Goal: Task Accomplishment & Management: Manage account settings

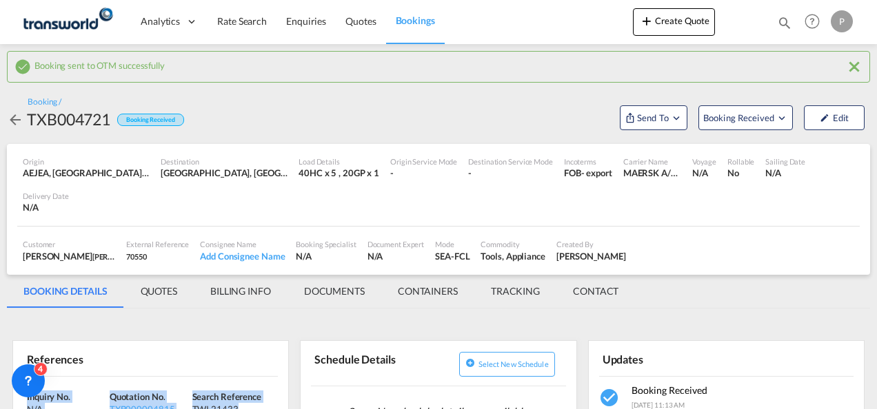
click at [671, 32] on button "Create Quote" at bounding box center [674, 22] width 82 height 28
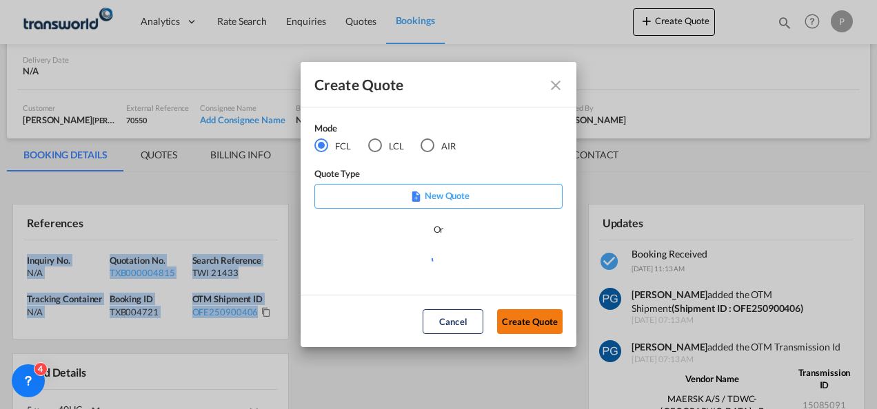
click at [520, 318] on button "Create Quote" at bounding box center [529, 322] width 65 height 25
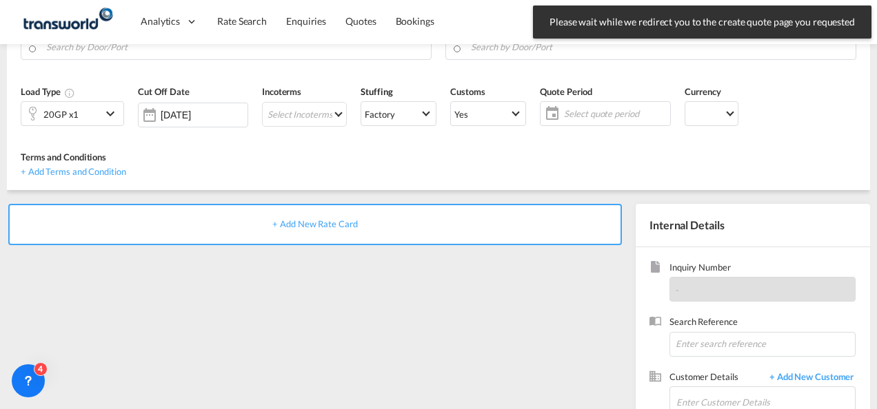
scroll to position [194, 0]
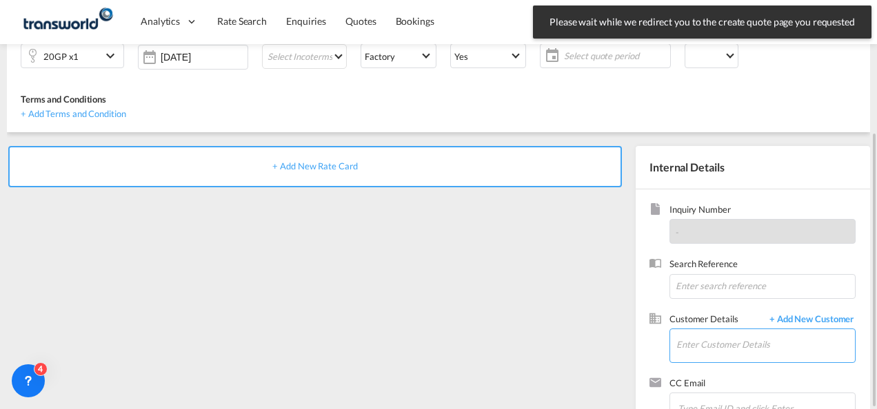
click at [710, 330] on input "Enter Customer Details" at bounding box center [765, 345] width 179 height 31
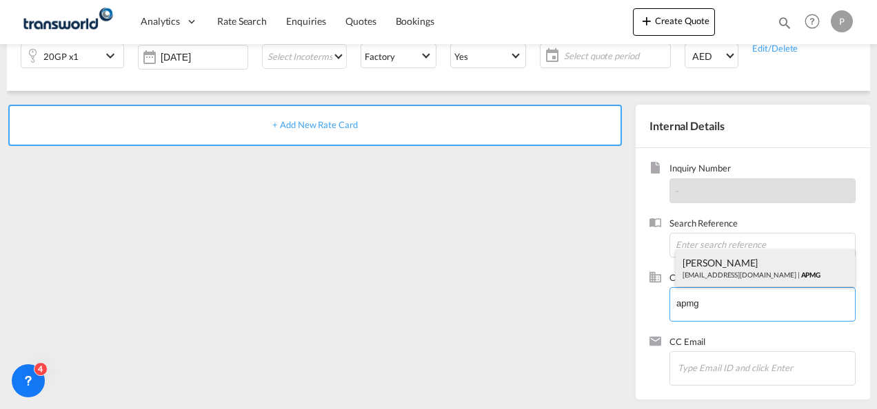
click at [746, 269] on div "[PERSON_NAME] [PERSON_NAME][EMAIL_ADDRESS][DOMAIN_NAME] | APMG" at bounding box center [766, 268] width 180 height 37
type input "APMG, [PERSON_NAME], [EMAIL_ADDRESS][DOMAIN_NAME]"
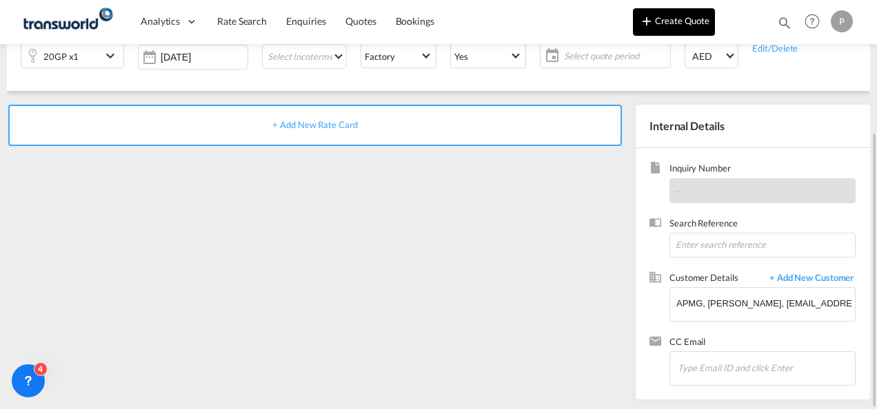
click at [651, 34] on button "Create Quote" at bounding box center [674, 22] width 82 height 28
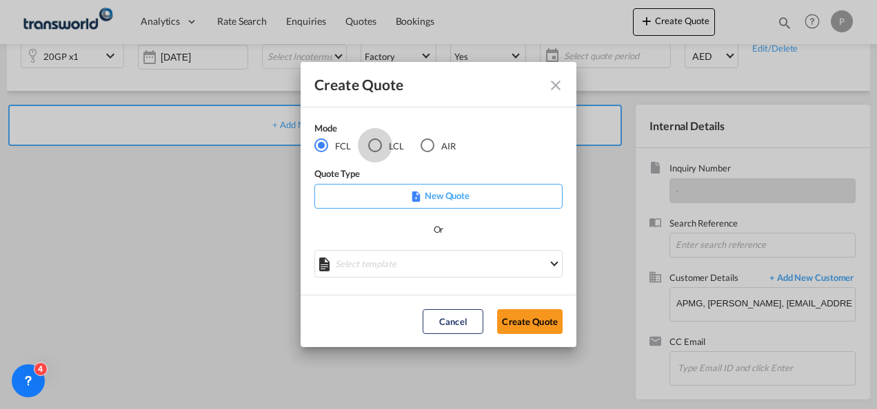
click at [381, 148] on div "LCL" at bounding box center [375, 146] width 14 height 14
click at [539, 325] on button "Create Quote" at bounding box center [529, 322] width 65 height 25
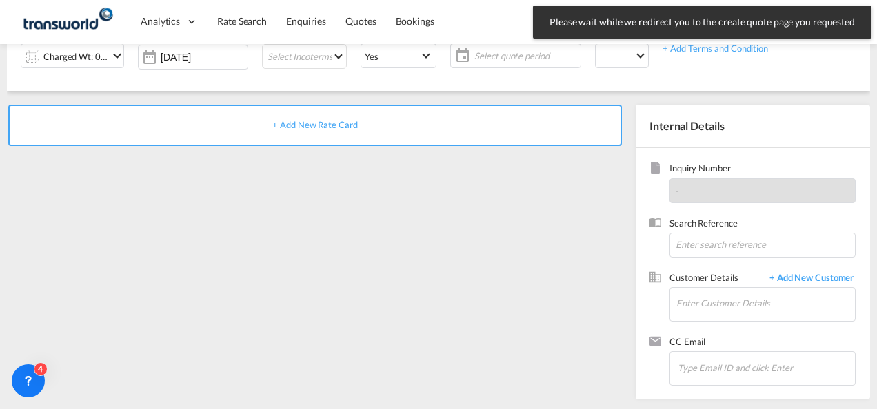
scroll to position [194, 0]
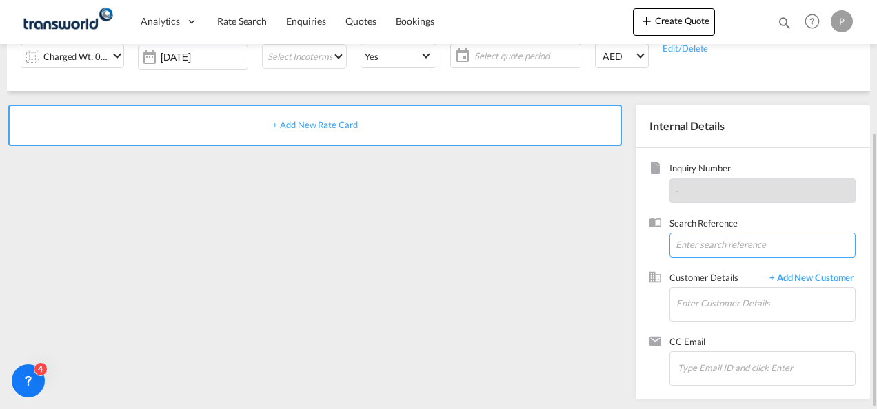
click at [707, 245] on input at bounding box center [762, 245] width 186 height 25
type input "TWG765"
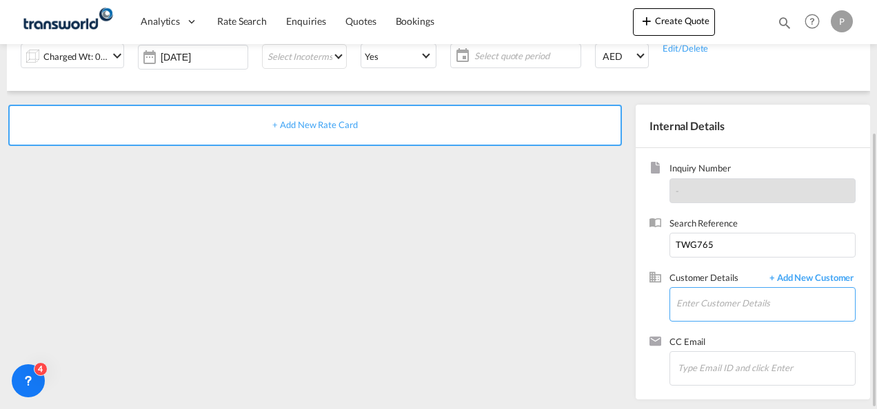
click at [708, 303] on input "Enter Customer Details" at bounding box center [765, 303] width 179 height 31
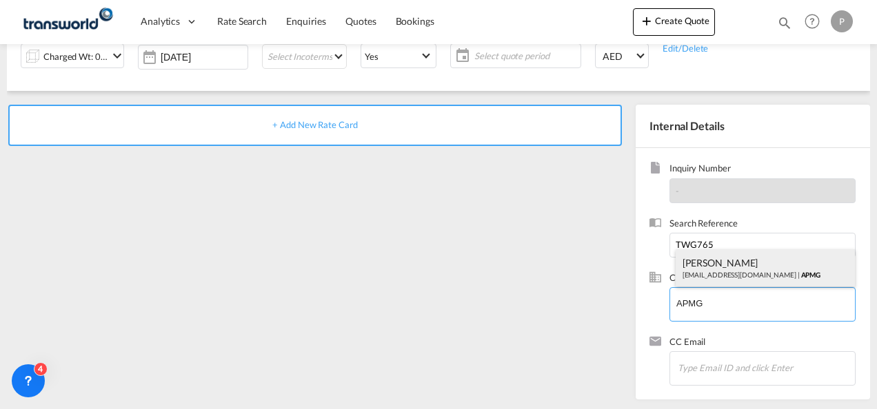
click at [709, 255] on div "[PERSON_NAME] [PERSON_NAME][EMAIL_ADDRESS][DOMAIN_NAME] | APMG" at bounding box center [766, 268] width 180 height 37
type input "APMG, [PERSON_NAME], [EMAIL_ADDRESS][DOMAIN_NAME]"
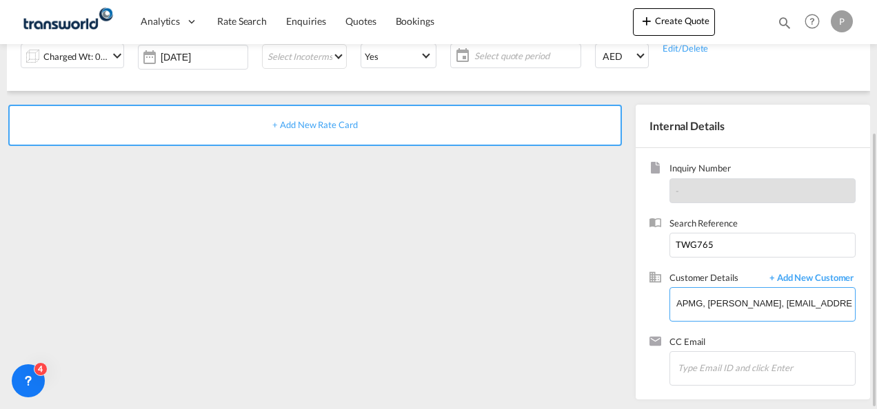
scroll to position [0, 0]
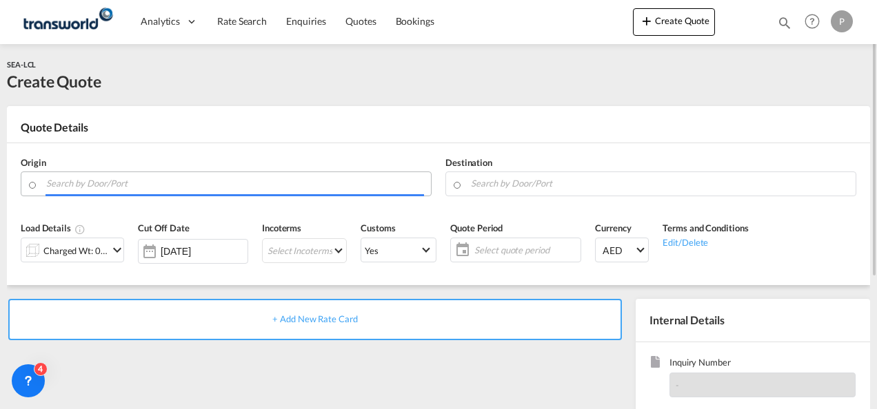
click at [161, 182] on input "Search by Door/Port" at bounding box center [235, 184] width 378 height 24
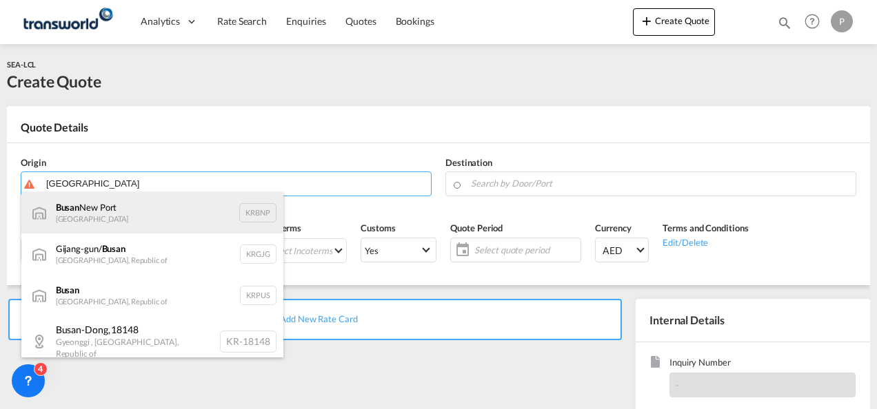
click at [140, 210] on div "Busan [GEOGRAPHIC_DATA] KRBNP" at bounding box center [152, 212] width 262 height 41
type input "Busan [GEOGRAPHIC_DATA], KRBNP"
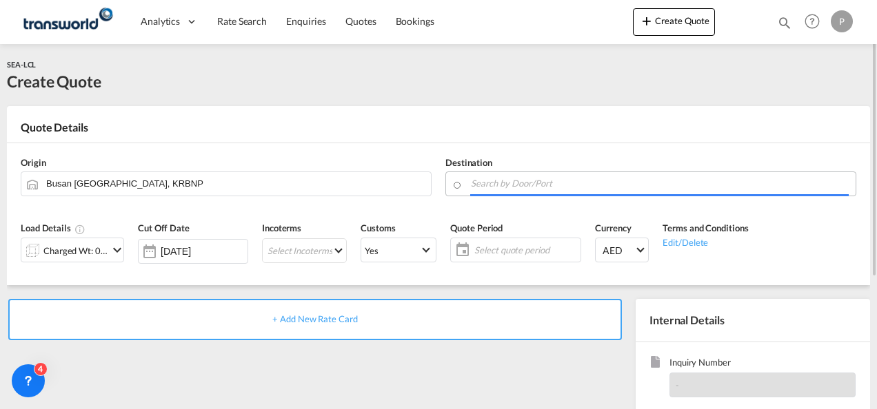
click at [491, 188] on input "Search by Door/Port" at bounding box center [660, 184] width 378 height 24
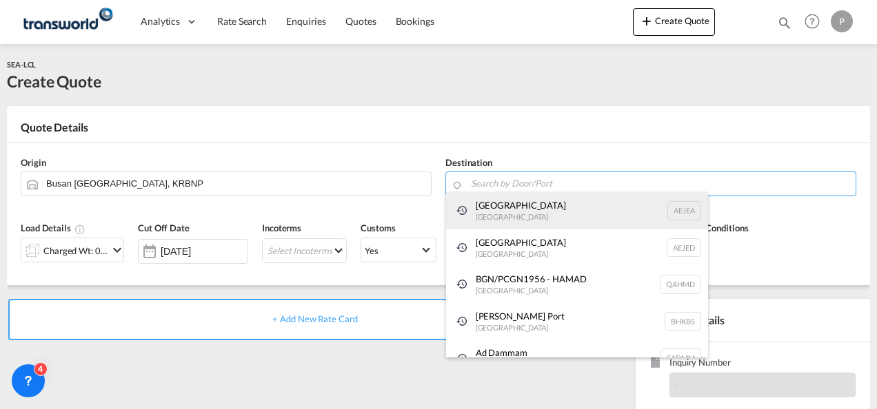
click at [494, 220] on div "[GEOGRAPHIC_DATA] [GEOGRAPHIC_DATA]" at bounding box center [577, 210] width 262 height 37
type input "[GEOGRAPHIC_DATA], [GEOGRAPHIC_DATA]"
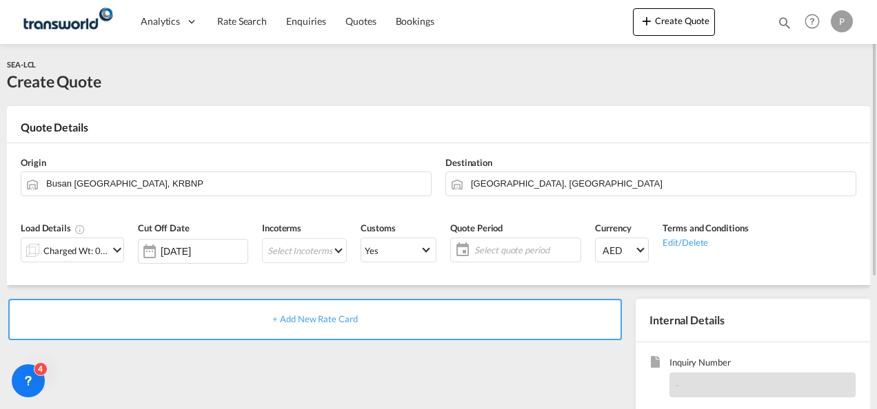
click at [112, 241] on div "Charged Wt: 0.00 W/M" at bounding box center [72, 250] width 103 height 25
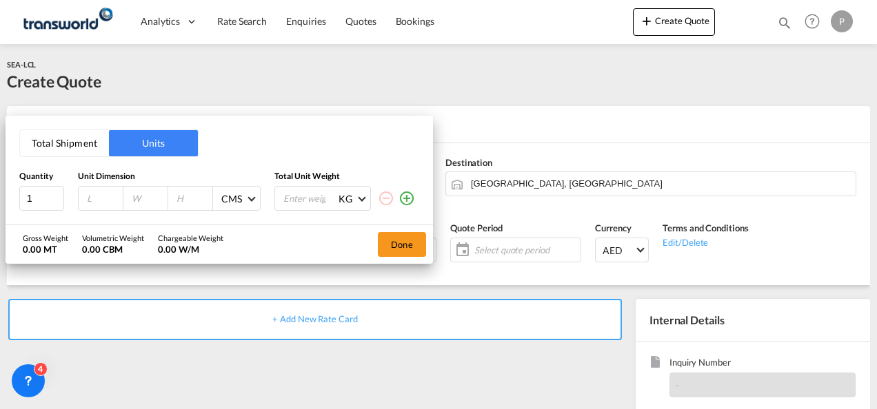
click at [85, 145] on button "Total Shipment" at bounding box center [64, 143] width 89 height 26
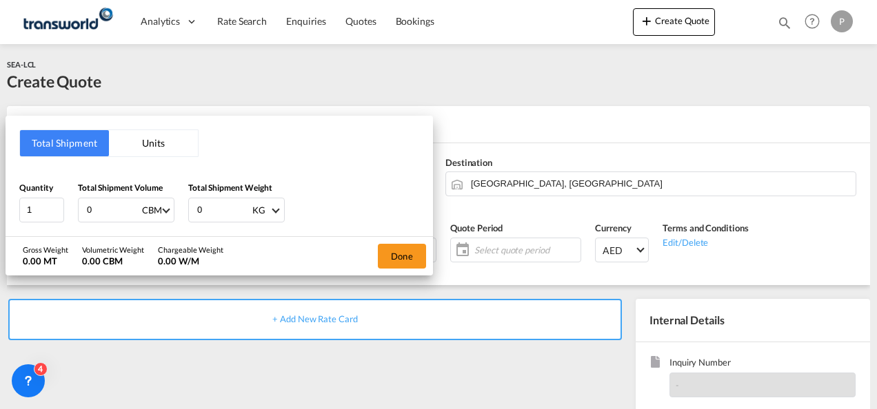
click at [111, 211] on input "0" at bounding box center [112, 210] width 55 height 23
type input "1"
click at [221, 211] on input "0" at bounding box center [223, 210] width 55 height 23
type input "158"
click at [412, 253] on button "Done" at bounding box center [402, 256] width 48 height 25
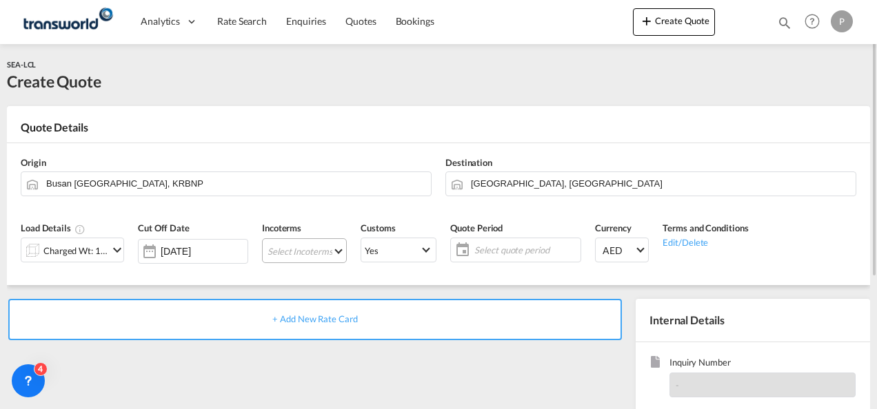
click at [289, 245] on md-select "Select Incoterms CPT - import Carrier Paid to DPU - export Delivery at Place Un…" at bounding box center [304, 251] width 85 height 25
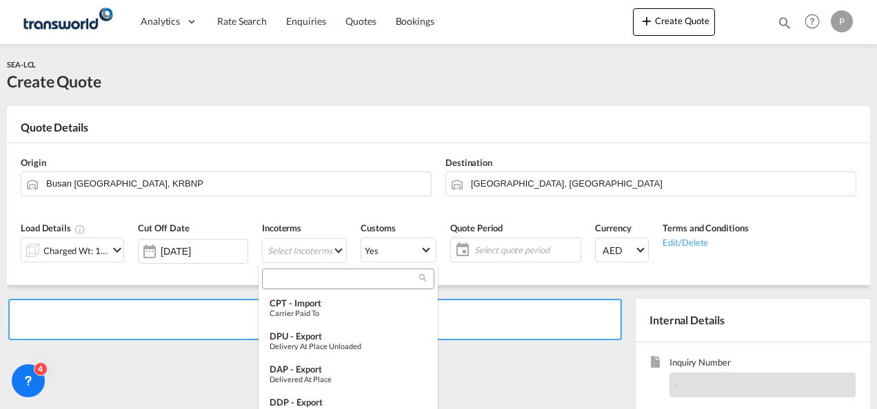
click at [287, 284] on input "search" at bounding box center [342, 279] width 153 height 12
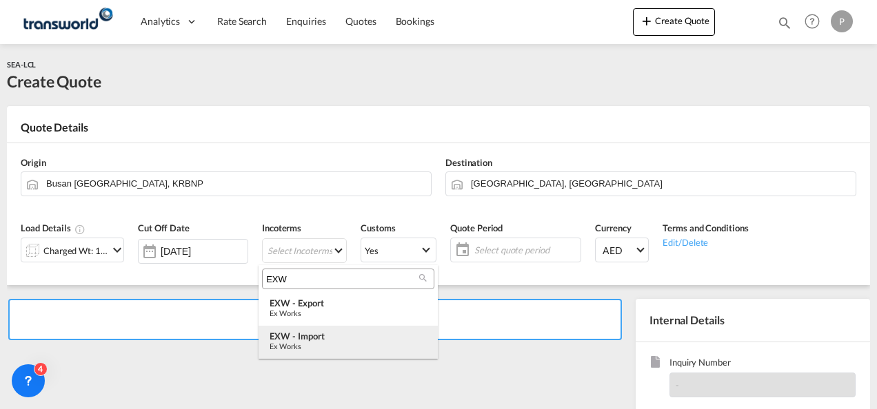
type input "EXW"
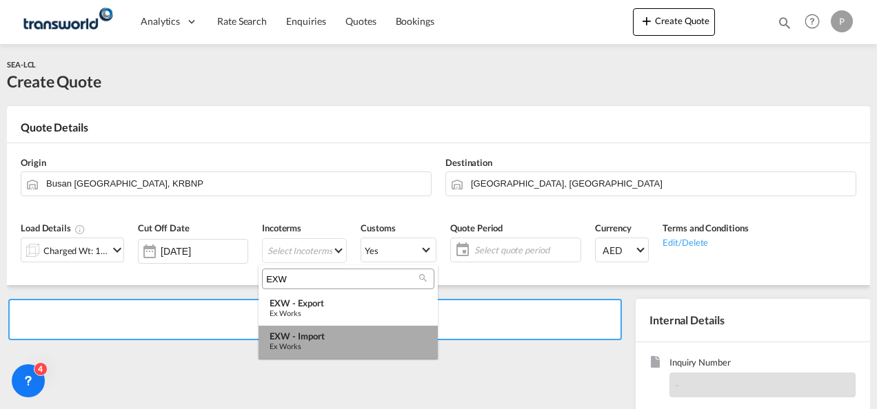
click at [298, 337] on div "EXW - import" at bounding box center [348, 336] width 157 height 11
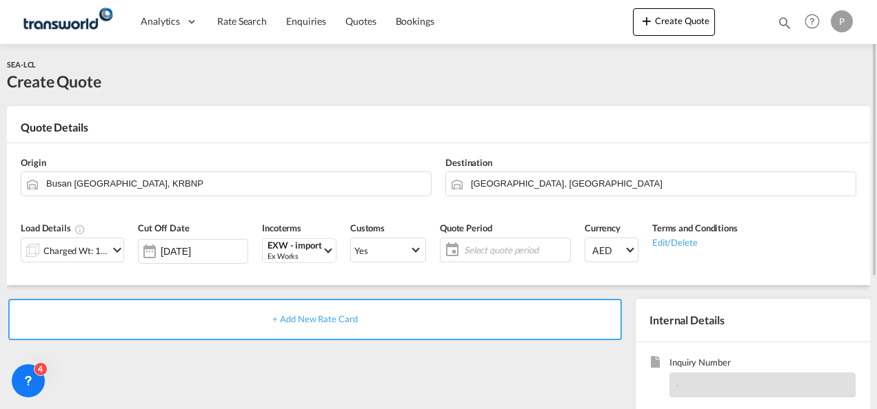
click at [494, 246] on span "Select quote period" at bounding box center [515, 250] width 103 height 12
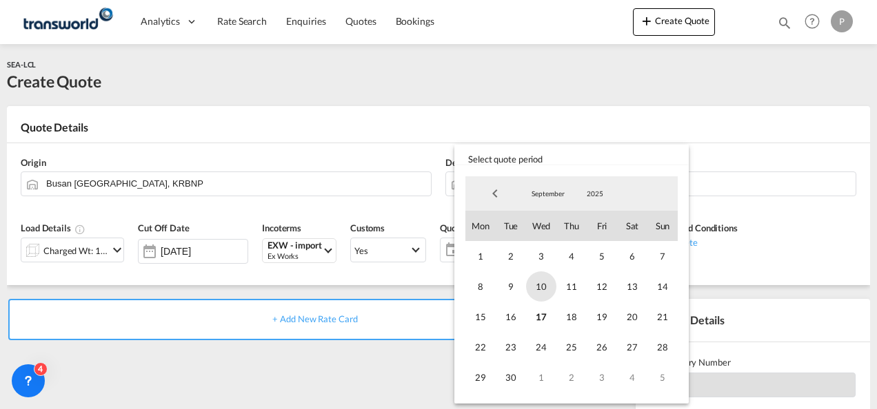
click at [538, 286] on span "10" at bounding box center [541, 287] width 30 height 30
click at [498, 381] on span "30" at bounding box center [511, 378] width 30 height 30
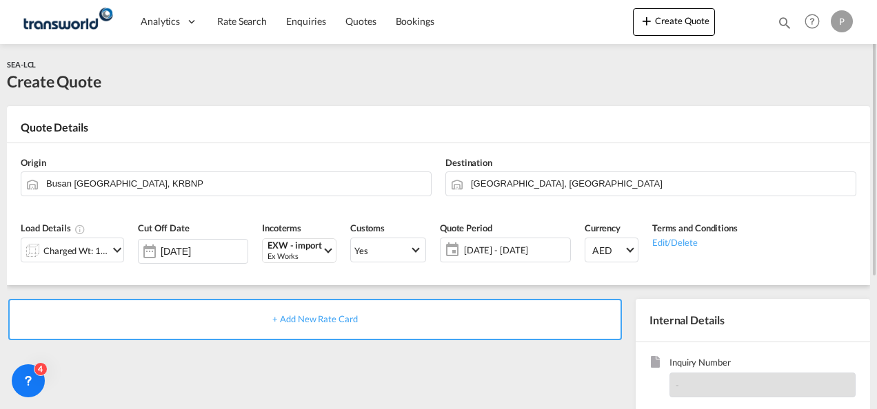
scroll to position [45, 0]
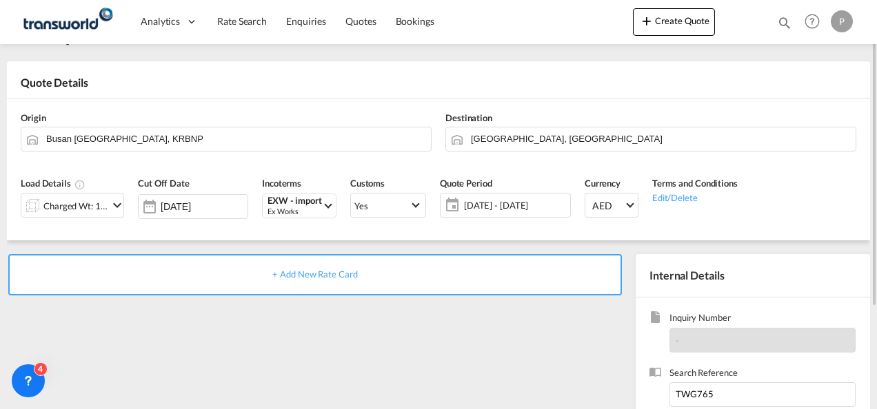
click at [334, 276] on span "+ Add New Rate Card" at bounding box center [314, 274] width 85 height 11
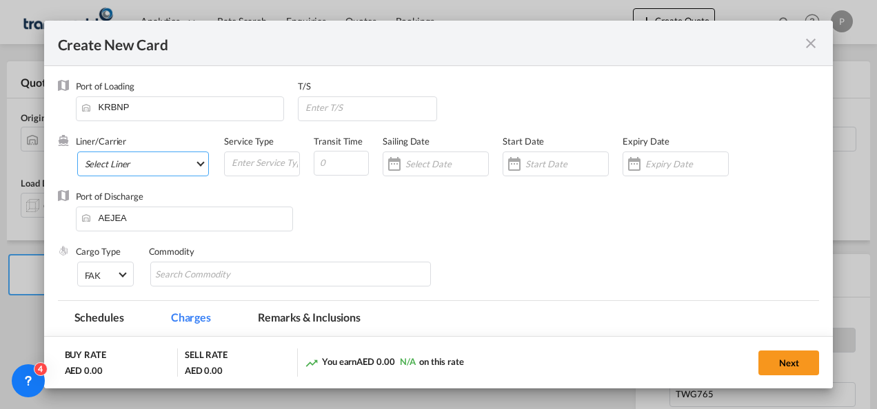
click at [164, 157] on md-select "Select Liner 2HM LOGISTICS D.O.O 2HM LOGISTICS D.O.O. / TDWC-CAPODISTRI 2HM LOG…" at bounding box center [143, 164] width 132 height 25
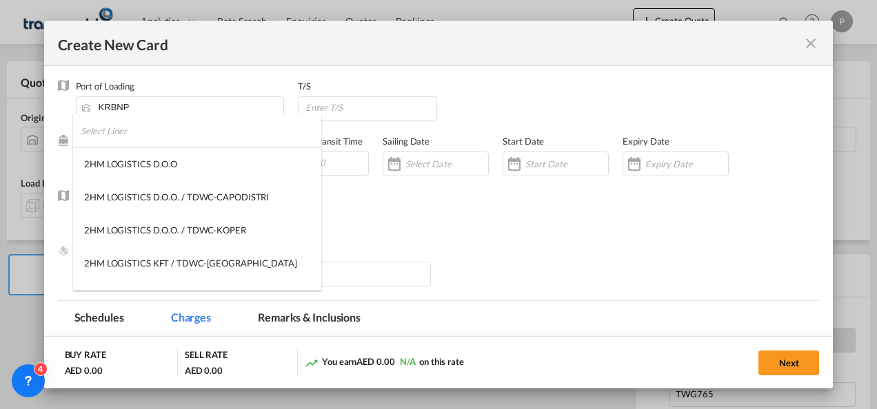
click at [160, 133] on input "search" at bounding box center [201, 130] width 241 height 33
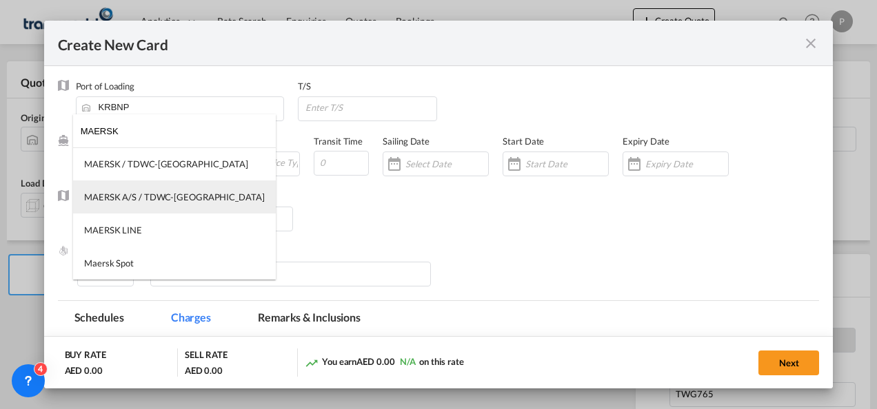
type input "MAERSK"
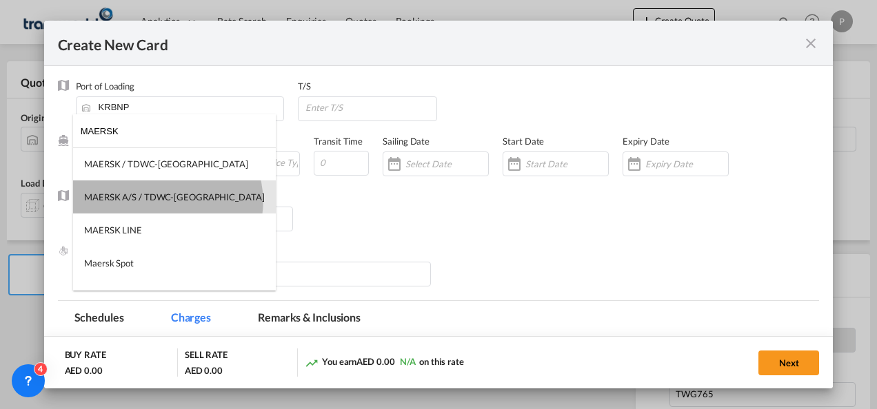
click at [167, 201] on div "MAERSK A/S / TDWC-[GEOGRAPHIC_DATA]" at bounding box center [174, 197] width 181 height 12
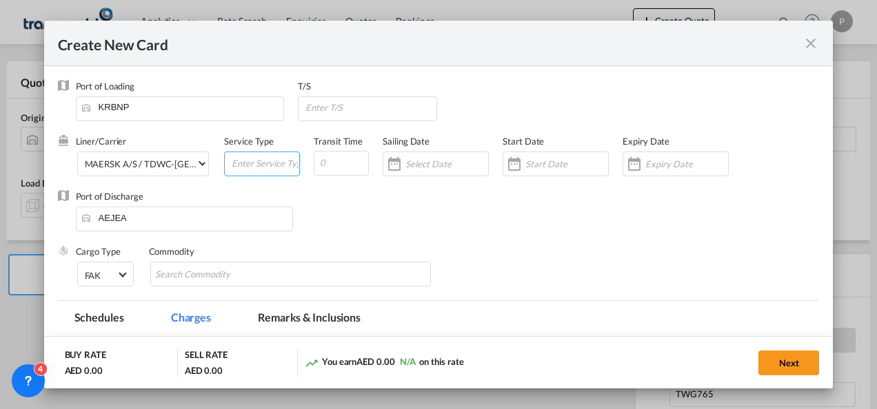
click at [243, 168] on input "Create New Card ..." at bounding box center [264, 162] width 69 height 21
type input "EXW IMPORT"
click at [674, 170] on input "Create New Card ..." at bounding box center [686, 164] width 83 height 11
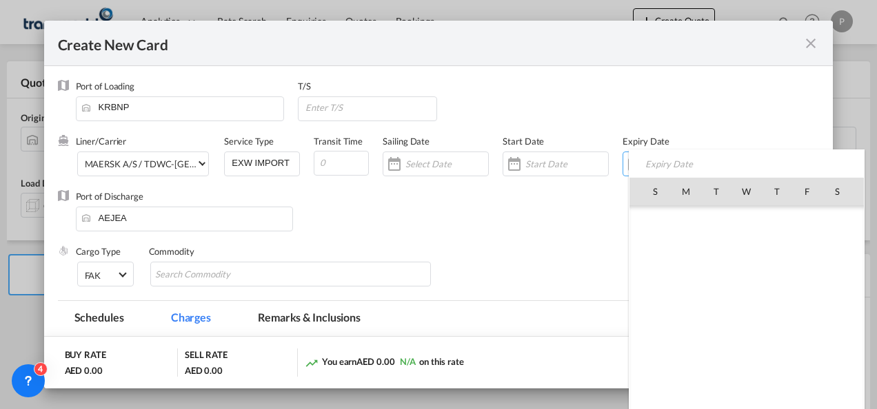
scroll to position [319318, 0]
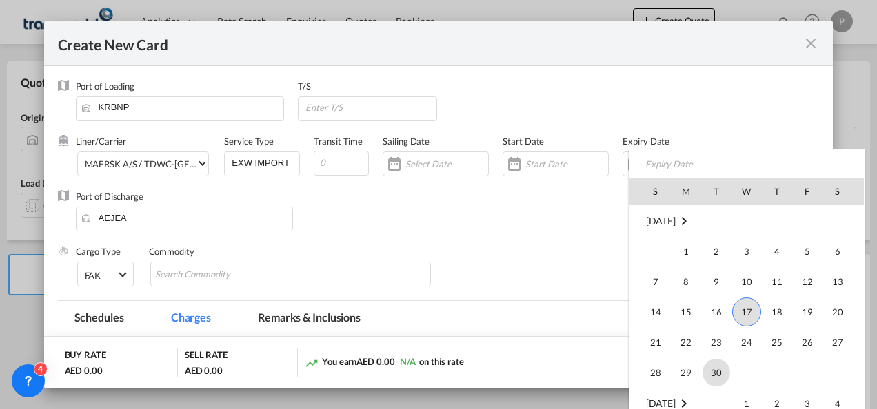
click at [706, 371] on span "30" at bounding box center [716, 373] width 28 height 28
type input "[DATE]"
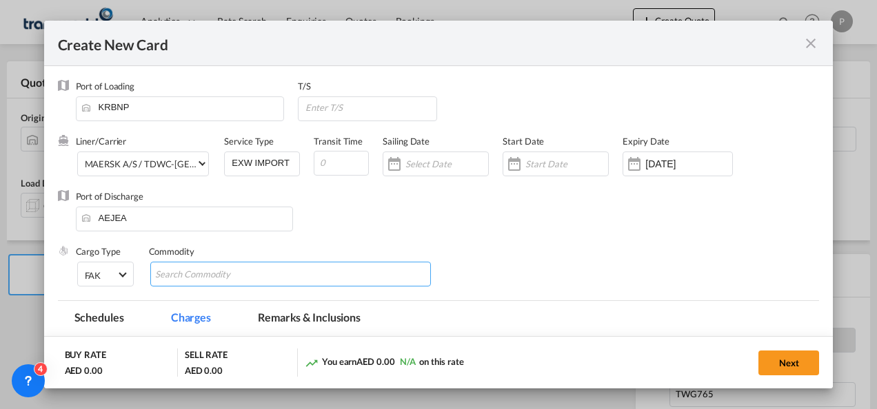
click at [237, 273] on input "Chips input." at bounding box center [218, 275] width 126 height 22
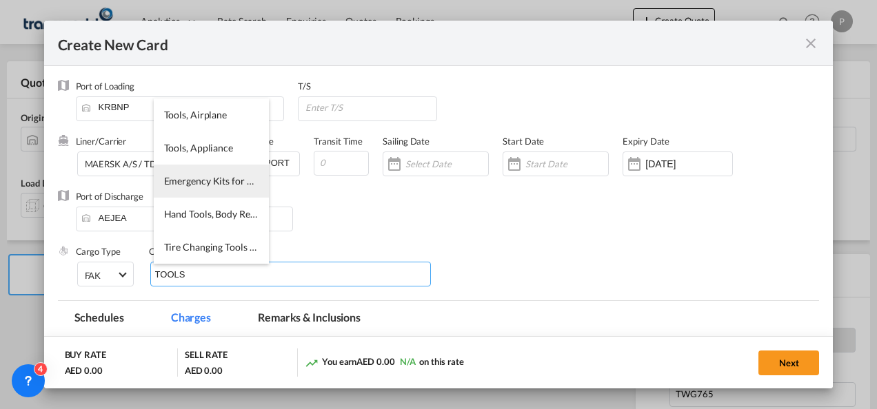
type input "TOOLS"
click at [214, 165] on li "Emergency Kits for Vehicles Including First Aid Kit, Tools, etc." at bounding box center [211, 181] width 115 height 33
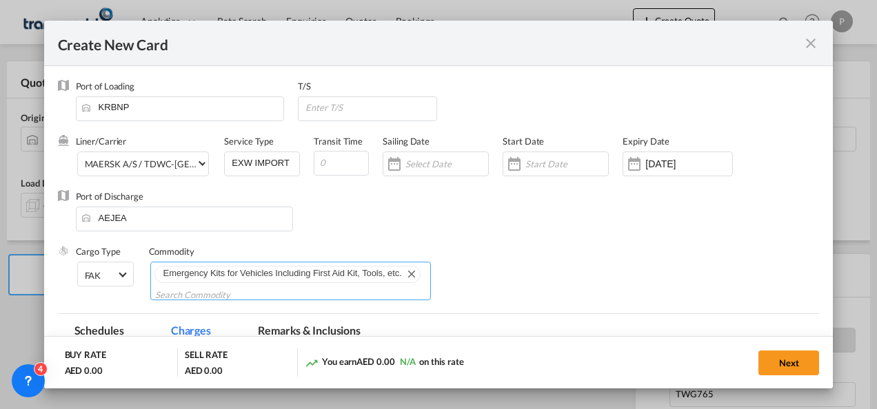
click at [405, 274] on md-icon "Remove" at bounding box center [411, 273] width 17 height 17
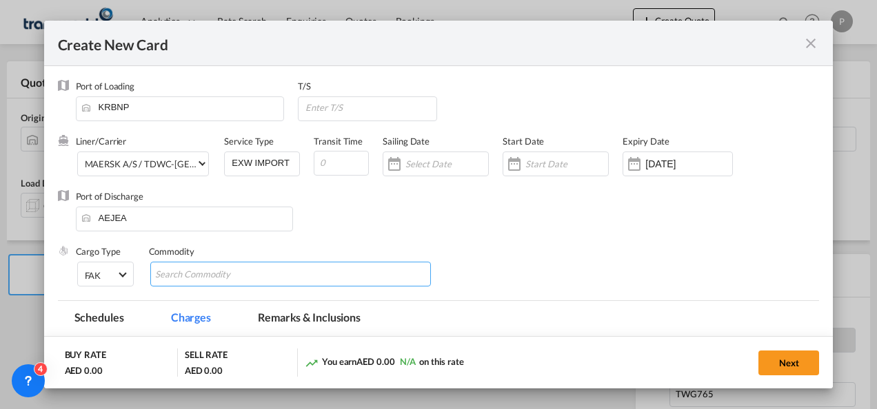
click at [283, 276] on md-chips-wrap "Chips container with autocompletion. Enter the text area, type text to search, …" at bounding box center [290, 274] width 281 height 25
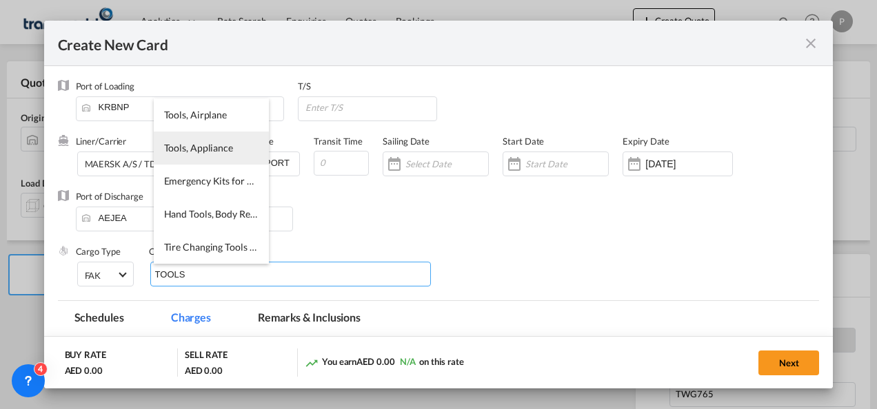
type input "TOOLS"
click at [204, 145] on span "Tools, Appliance" at bounding box center [198, 148] width 69 height 12
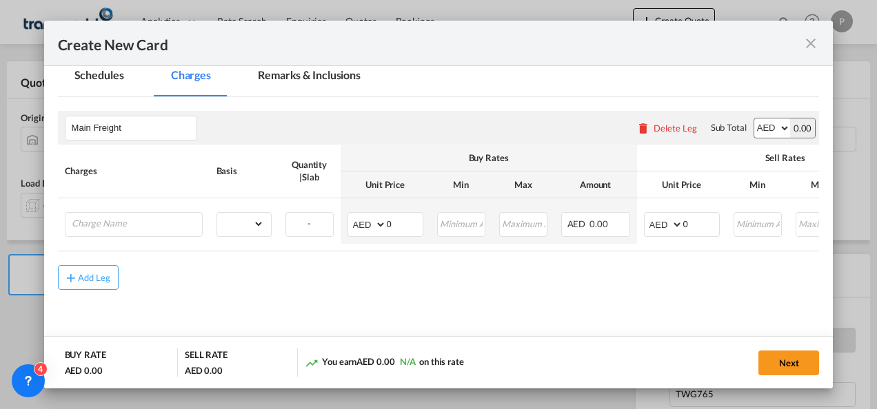
scroll to position [243, 0]
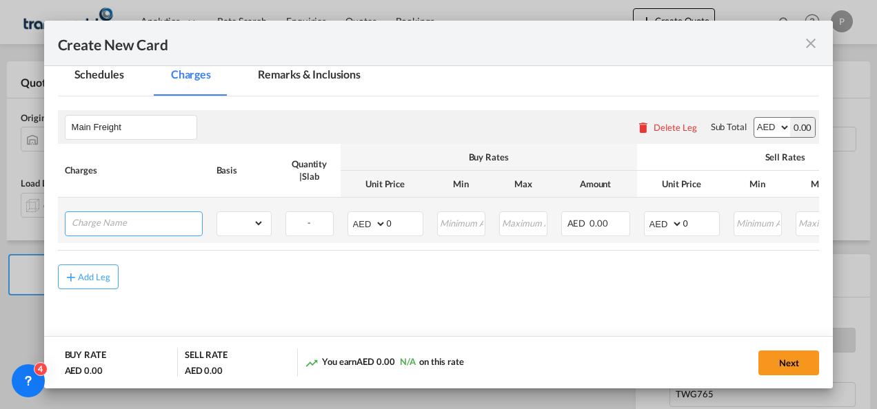
click at [165, 221] on input "Charge Name" at bounding box center [137, 222] width 130 height 21
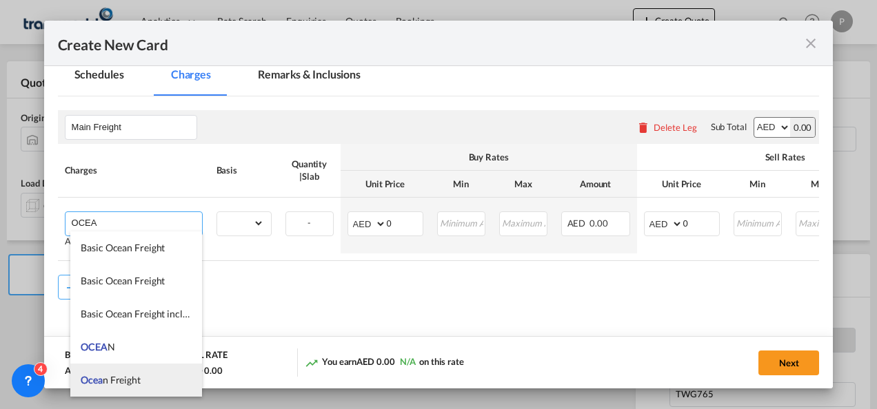
click at [131, 393] on li "Ocea n Freight" at bounding box center [136, 380] width 132 height 33
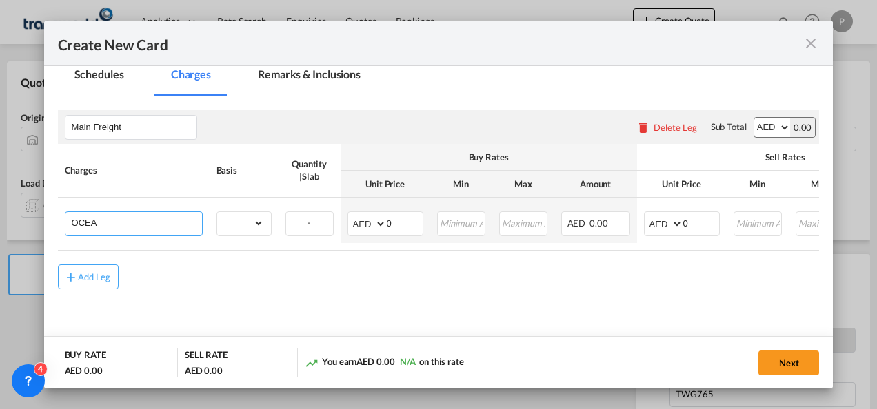
type input "Ocean Freight"
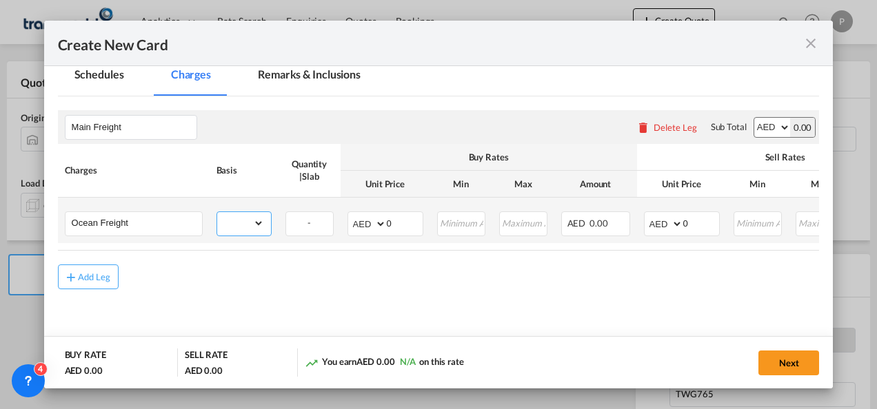
click at [251, 219] on select "gross_weight volumetric_weight per_shipment per_bl per_km per_hawb per_kg flat …" at bounding box center [240, 223] width 47 height 22
select select "per_shipment"
click at [217, 212] on select "gross_weight volumetric_weight per_shipment per_bl per_km per_hawb per_kg flat …" at bounding box center [240, 223] width 47 height 22
click at [706, 230] on input "0" at bounding box center [701, 222] width 36 height 21
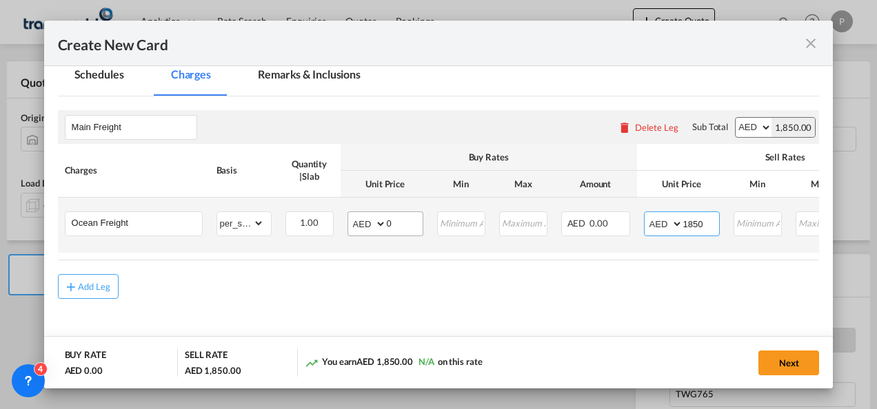
type input "1850"
click at [412, 224] on input "0" at bounding box center [405, 222] width 36 height 21
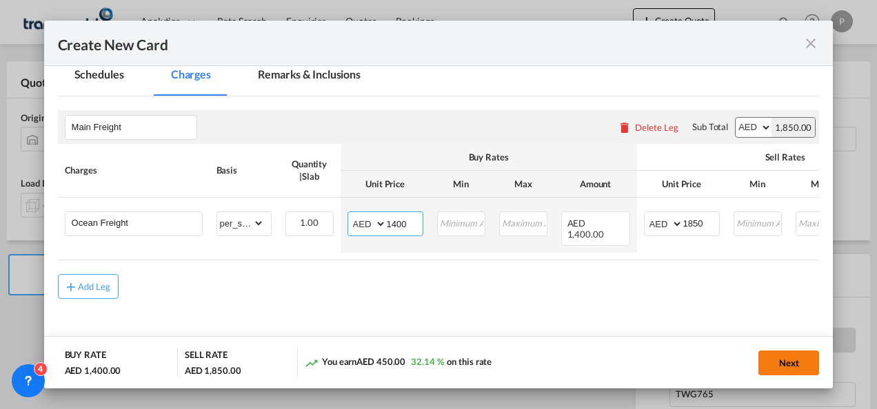
type input "1400"
click at [796, 358] on button "Next" at bounding box center [788, 363] width 61 height 25
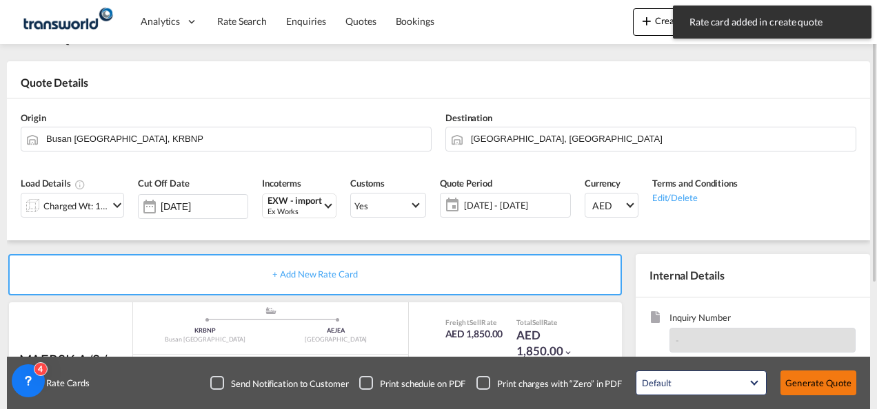
click at [818, 381] on button "Generate Quote" at bounding box center [818, 383] width 76 height 25
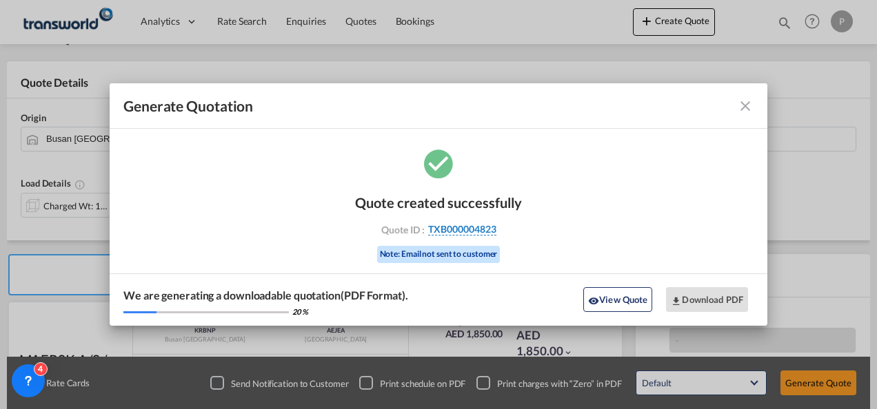
click at [493, 230] on span "TXB000004823" at bounding box center [462, 229] width 68 height 12
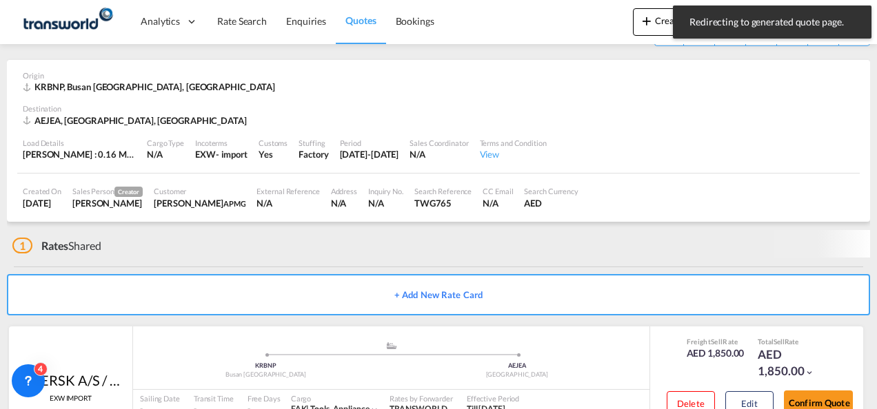
scroll to position [92, 0]
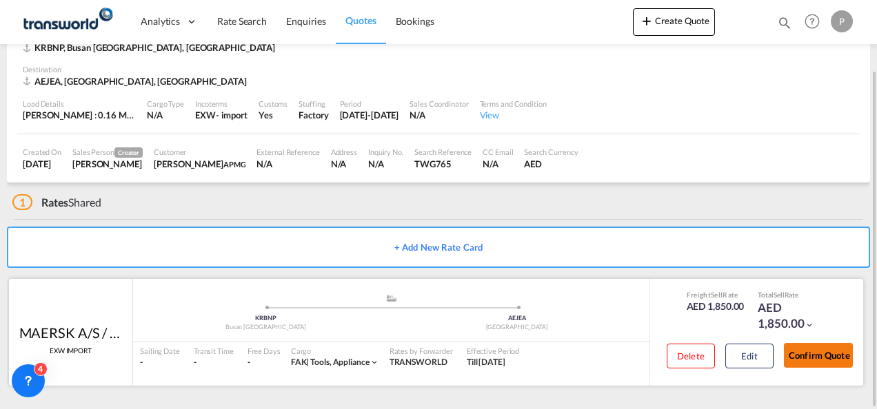
click at [812, 347] on button "Confirm Quote" at bounding box center [818, 355] width 69 height 25
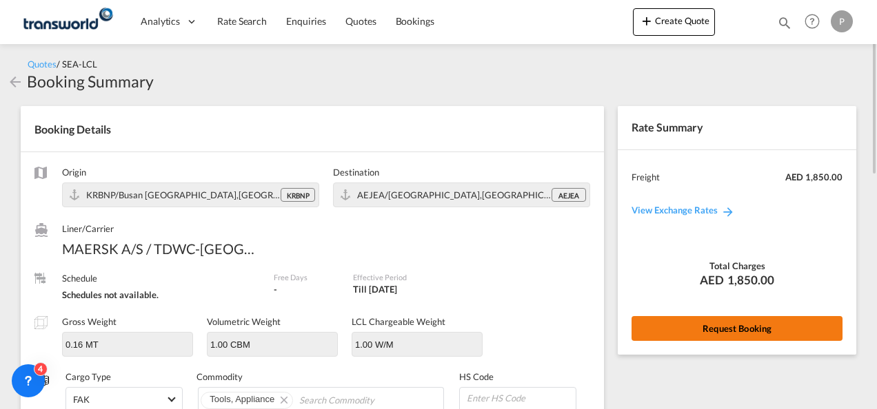
click at [772, 325] on button "Request Booking" at bounding box center [736, 328] width 211 height 25
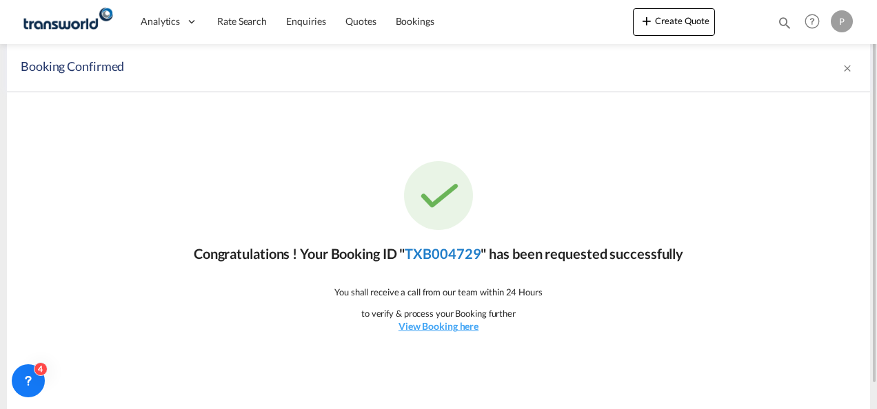
click at [452, 254] on link "TXB004729" at bounding box center [443, 253] width 76 height 17
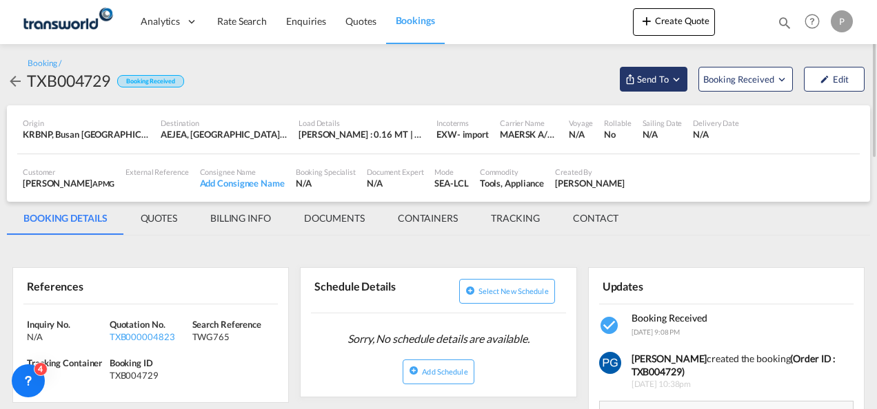
click at [658, 76] on span "Send To" at bounding box center [653, 79] width 34 height 14
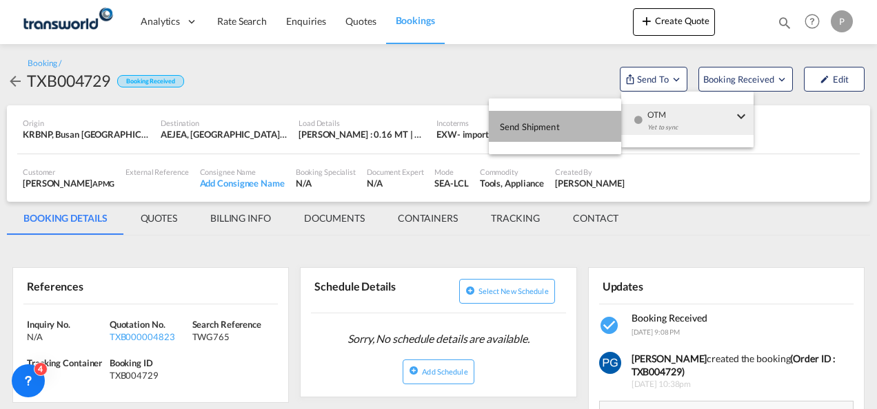
click at [595, 124] on button "Send Shipment" at bounding box center [555, 126] width 132 height 31
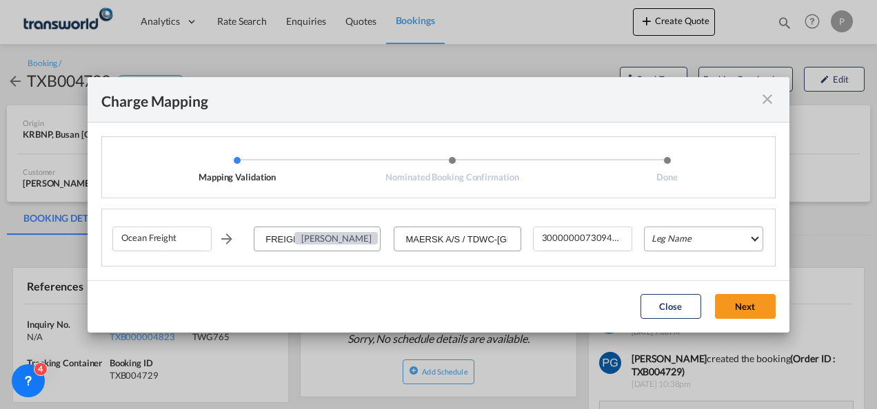
click at [666, 241] on md-select "Leg Name HANDLING ORIGIN VESSEL HANDLING DESTINATION OTHERS TL PICK UP CUSTOMS …" at bounding box center [703, 239] width 119 height 25
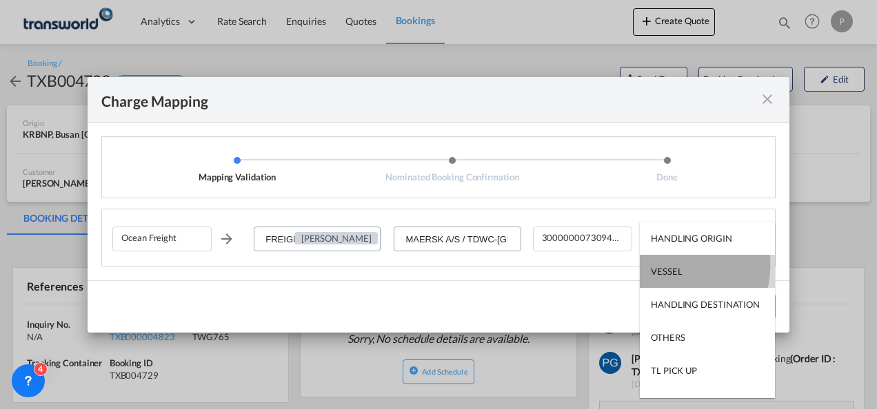
click at [666, 265] on div "VESSEL" at bounding box center [666, 271] width 31 height 12
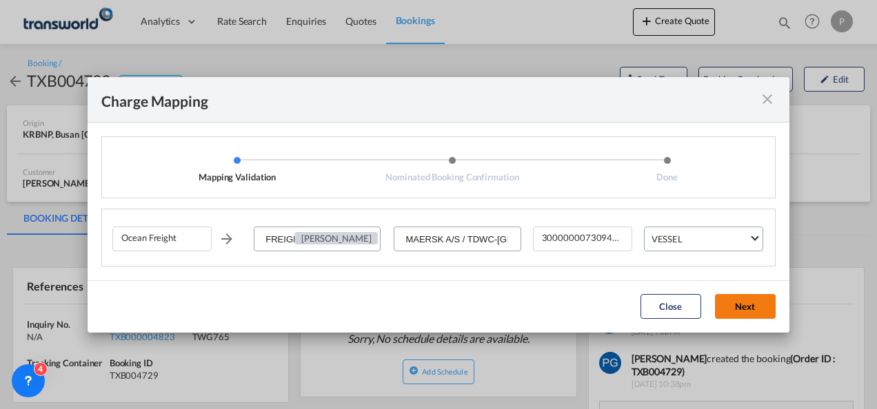
click at [756, 307] on button "Next" at bounding box center [745, 306] width 61 height 25
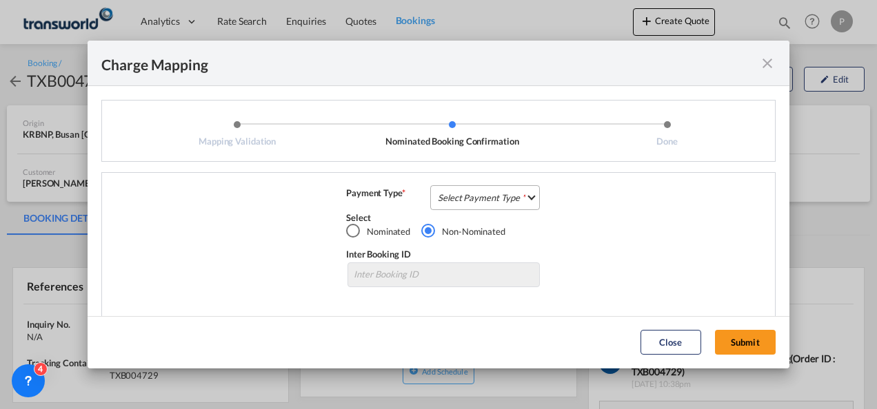
click at [454, 192] on md-select "Select Payment Type COLLECT PREPAID" at bounding box center [485, 197] width 110 height 25
click at [454, 192] on div "COLLECT" at bounding box center [453, 198] width 39 height 12
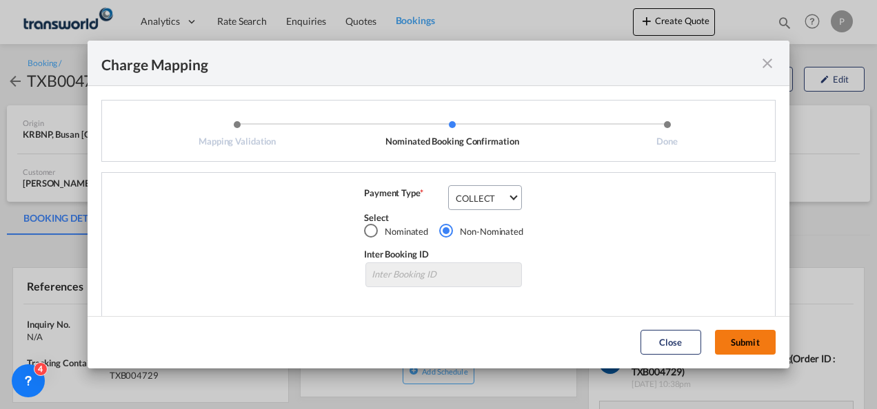
click at [751, 343] on button "Submit" at bounding box center [745, 342] width 61 height 25
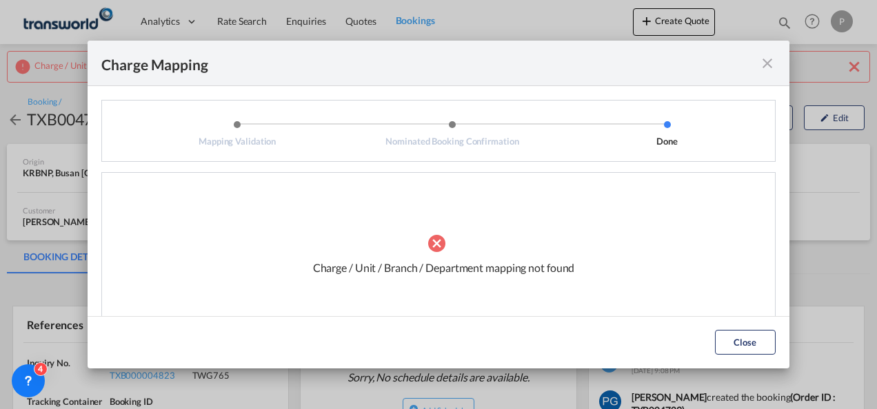
click at [766, 59] on md-icon "icon-close fg-AAA8AD cursor" at bounding box center [767, 63] width 17 height 17
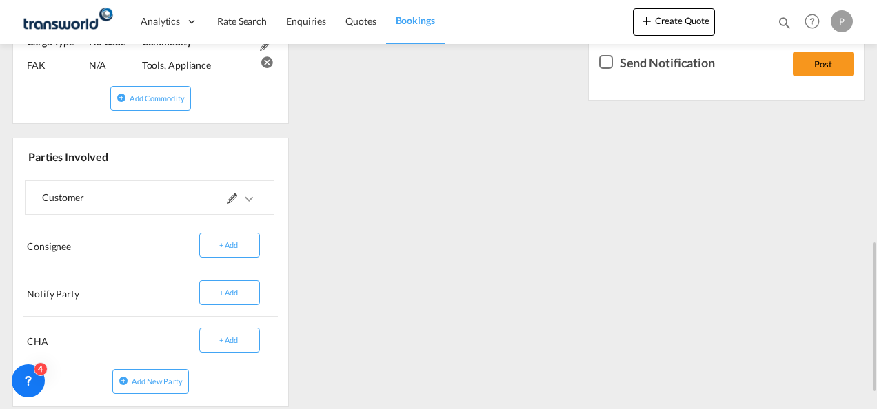
scroll to position [660, 0]
click at [230, 197] on md-icon at bounding box center [232, 197] width 10 height 10
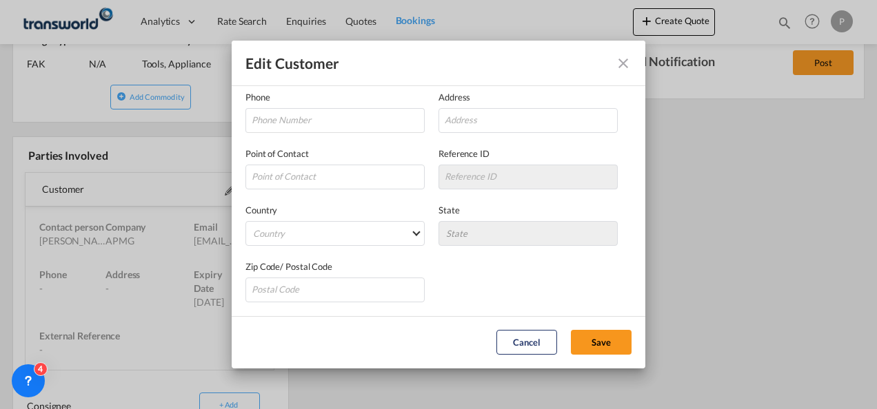
scroll to position [0, 0]
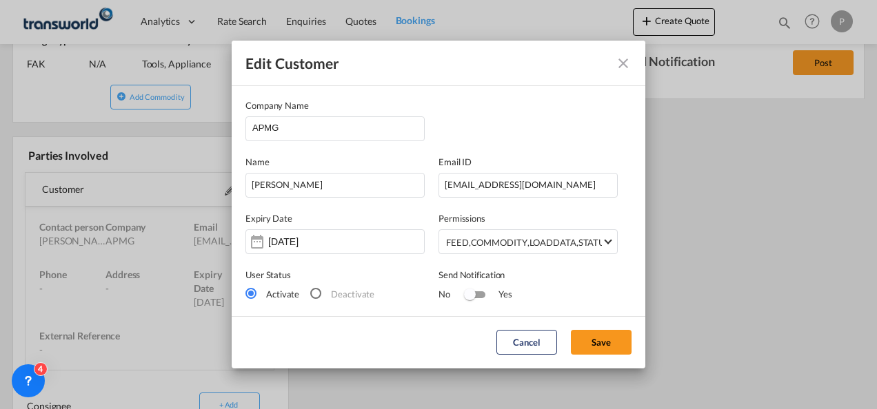
click at [623, 68] on md-icon "icon-close" at bounding box center [623, 63] width 17 height 17
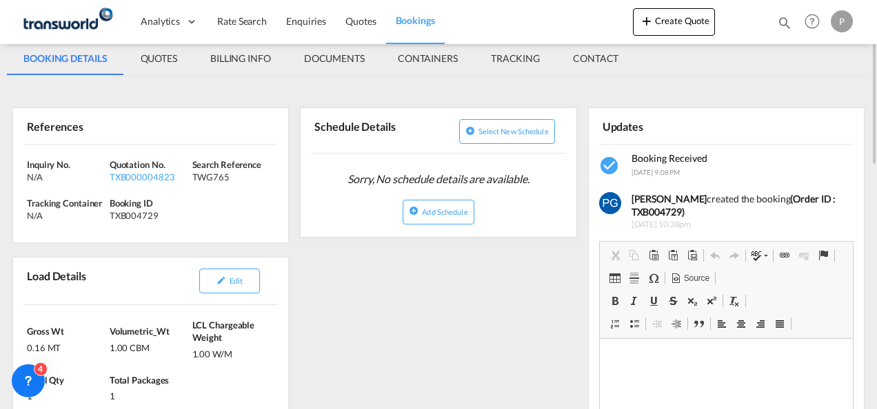
scroll to position [156, 0]
